Goal: Task Accomplishment & Management: Use online tool/utility

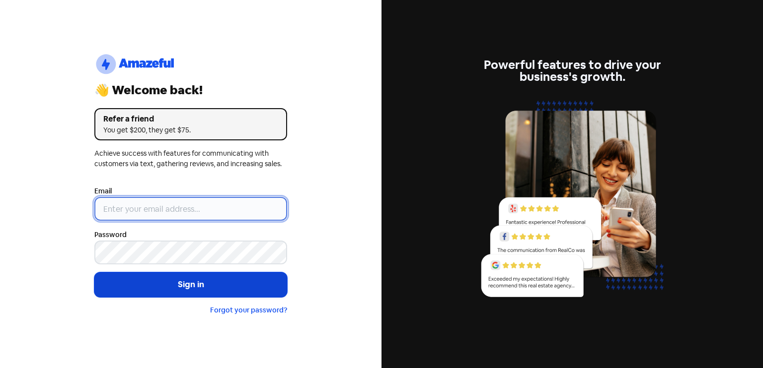
type input "[EMAIL_ADDRESS][DOMAIN_NAME]"
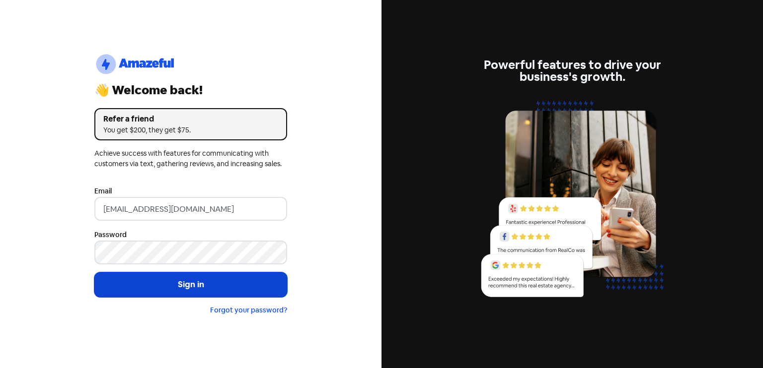
click at [187, 279] on button "Sign in" at bounding box center [190, 285] width 193 height 25
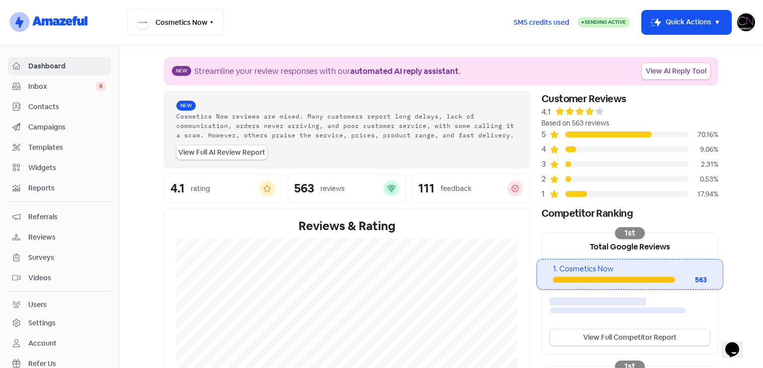
scroll to position [231, 0]
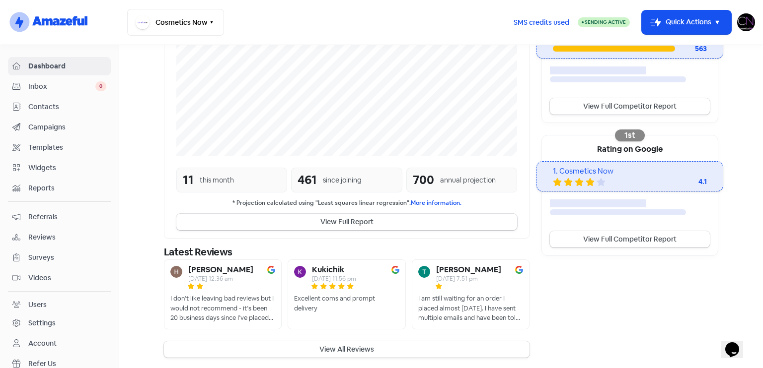
click at [72, 239] on span "Reviews" at bounding box center [67, 237] width 78 height 10
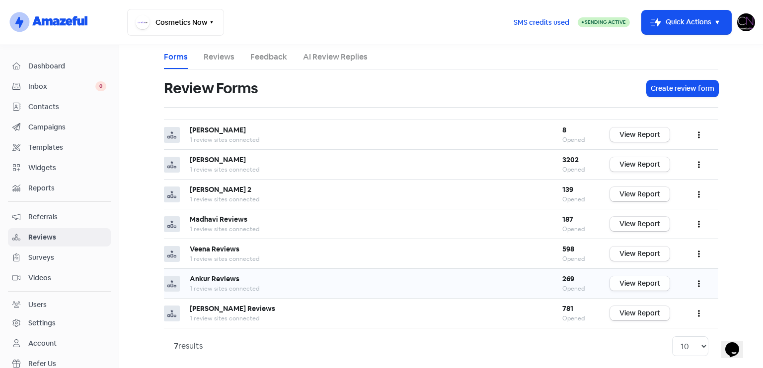
click at [640, 279] on link "View Report" at bounding box center [640, 284] width 60 height 14
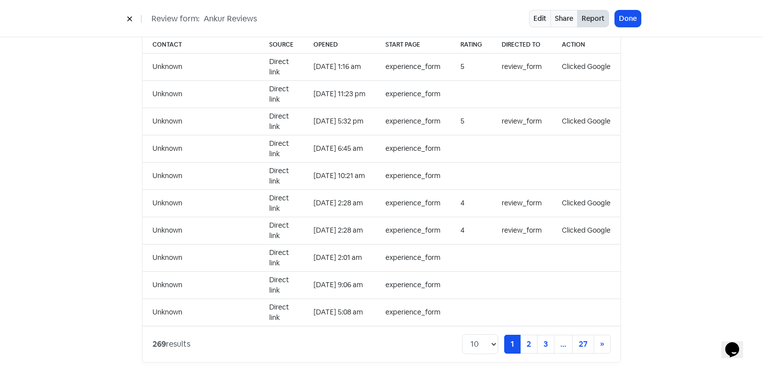
scroll to position [1020, 0]
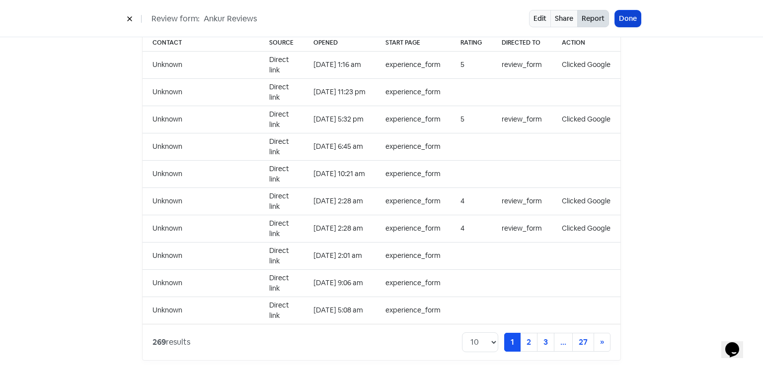
click at [634, 21] on button "Done" at bounding box center [628, 18] width 26 height 16
